Goal: Book appointment/travel/reservation

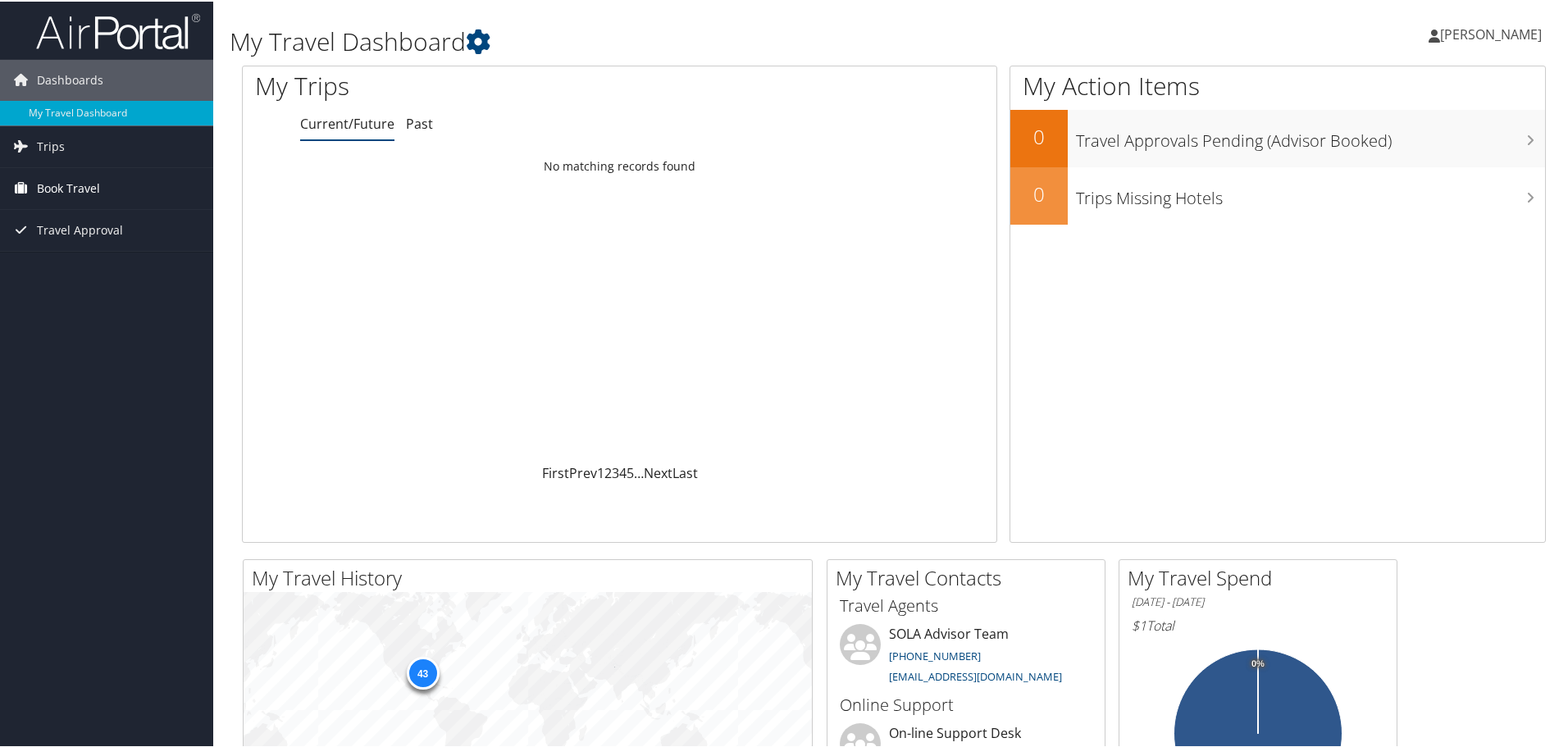
click at [117, 192] on link "Book Travel" at bounding box center [106, 187] width 213 height 41
click at [116, 218] on link "Approval Request (Beta)" at bounding box center [106, 219] width 213 height 24
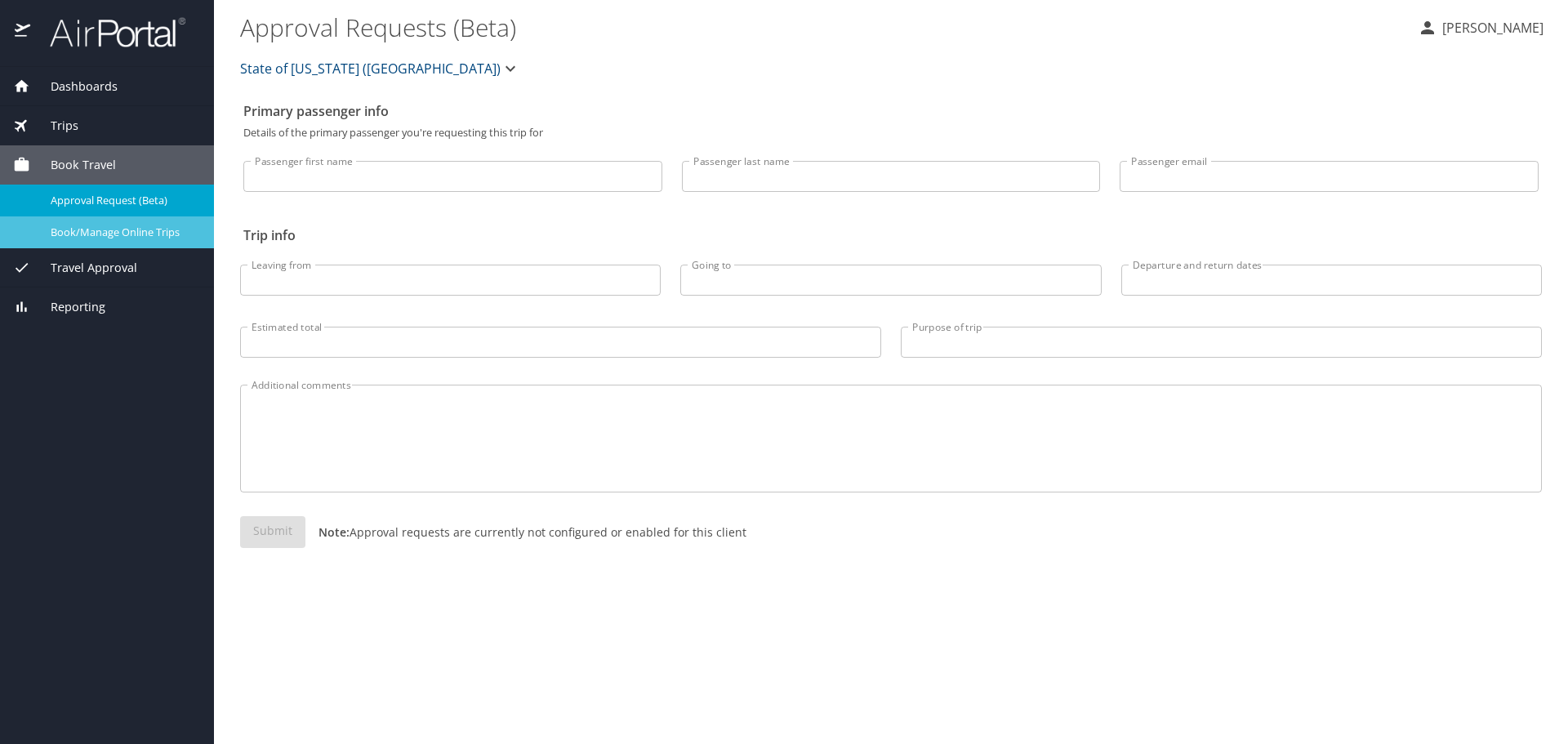
click at [152, 235] on span "Book/Manage Online Trips" at bounding box center [123, 232] width 144 height 15
